Goal: Browse casually: Explore the website without a specific task or goal

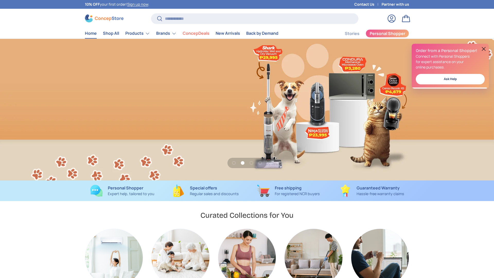
scroll to position [0, 494]
